Goal: Information Seeking & Learning: Check status

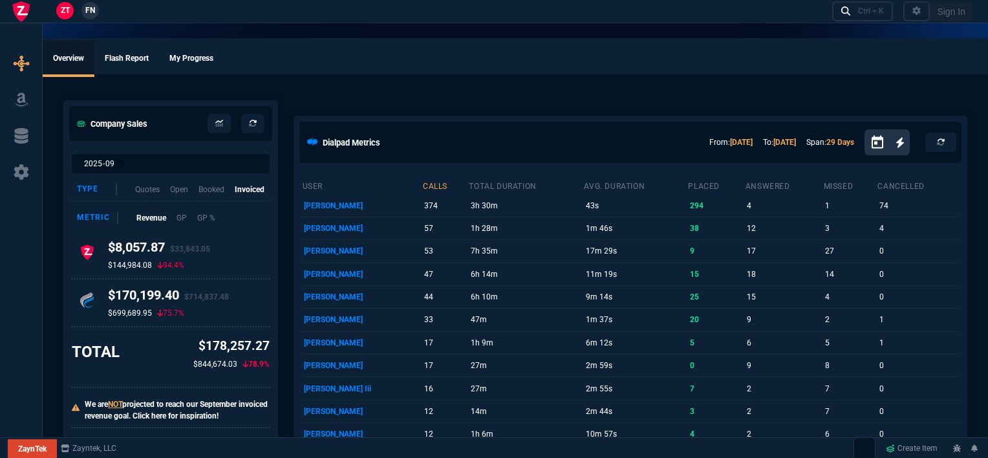
select select "12: [PERSON_NAME]"
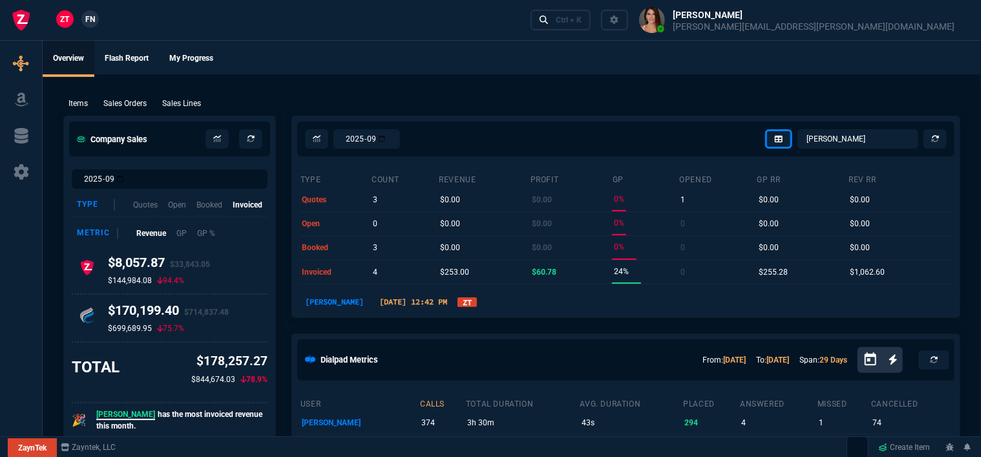
click at [134, 103] on p "Sales Orders" at bounding box center [124, 104] width 43 height 12
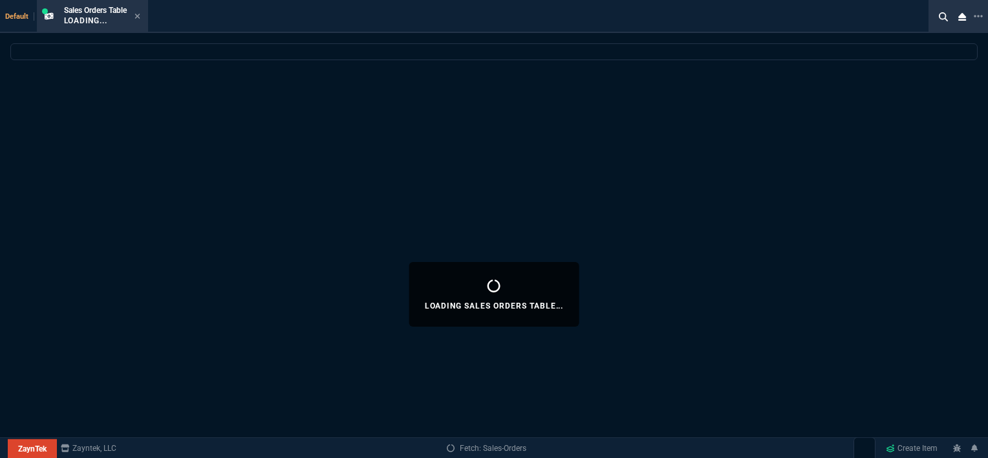
select select
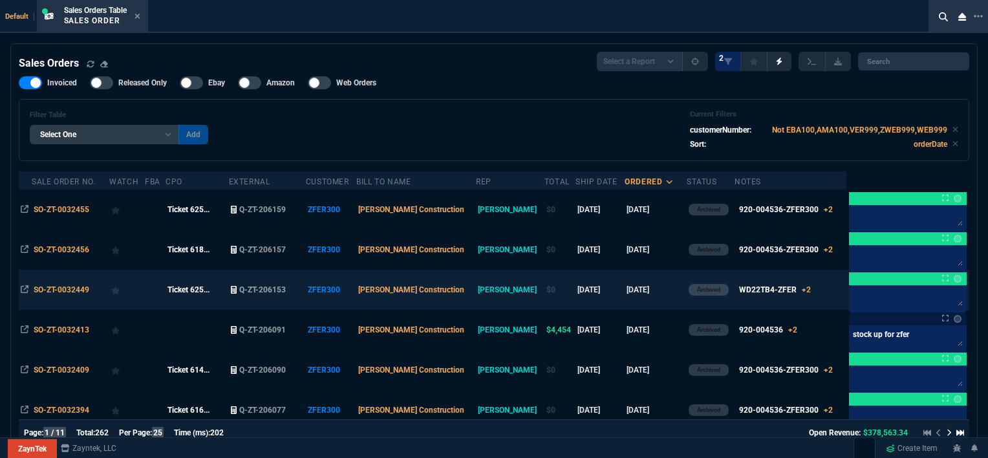
click at [644, 287] on td "[DATE]" at bounding box center [655, 290] width 62 height 40
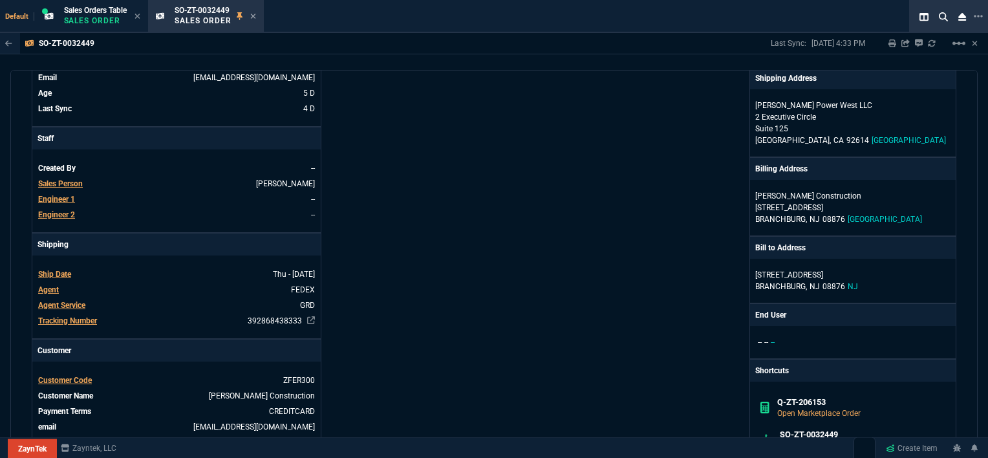
scroll to position [259, 0]
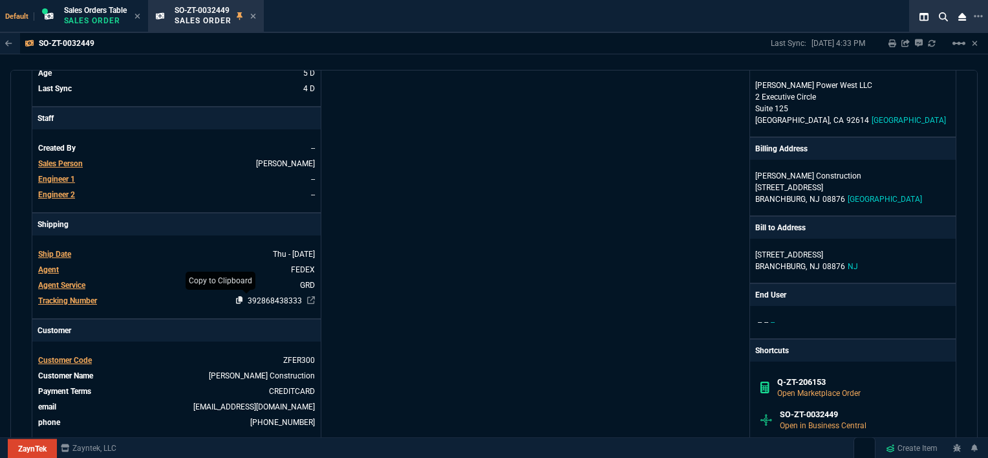
click at [236, 300] on icon at bounding box center [239, 300] width 7 height 8
click at [253, 12] on nx-icon at bounding box center [253, 17] width 6 height 10
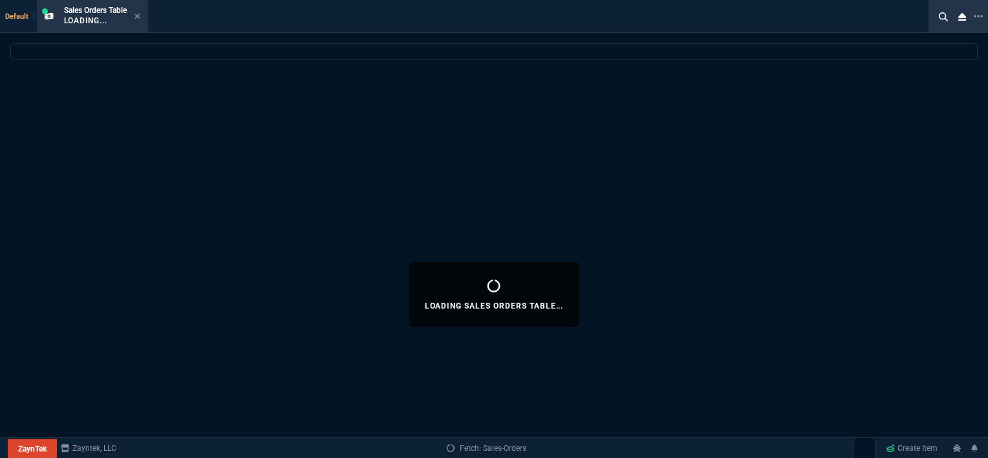
select select
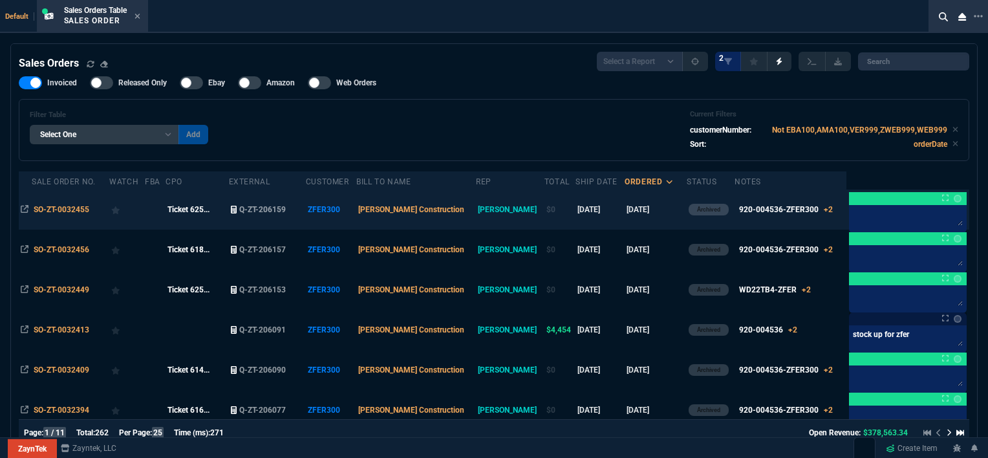
click at [544, 209] on td "$0" at bounding box center [559, 209] width 31 height 40
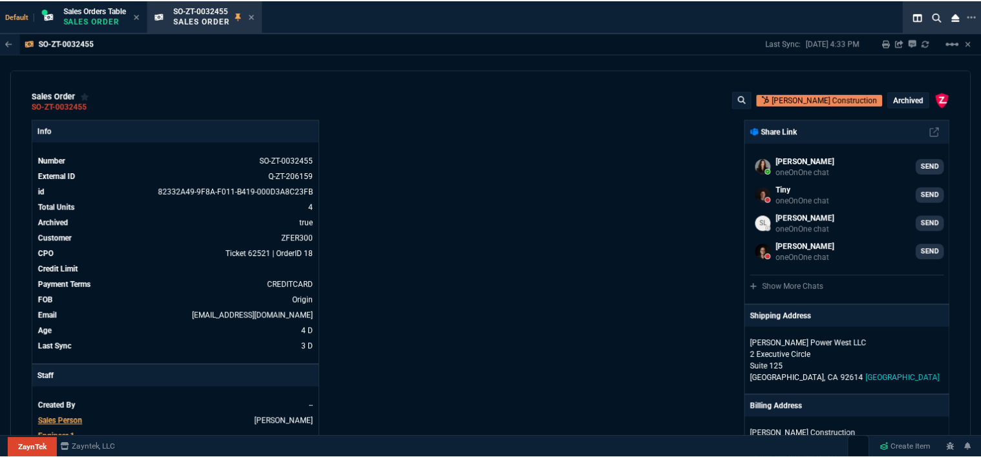
scroll to position [388, 0]
